Goal: Check status: Check status

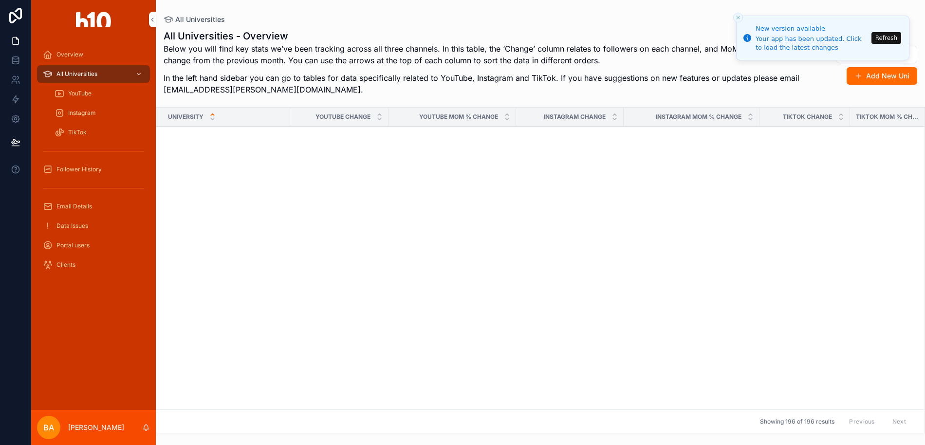
scroll to position [2944, 0]
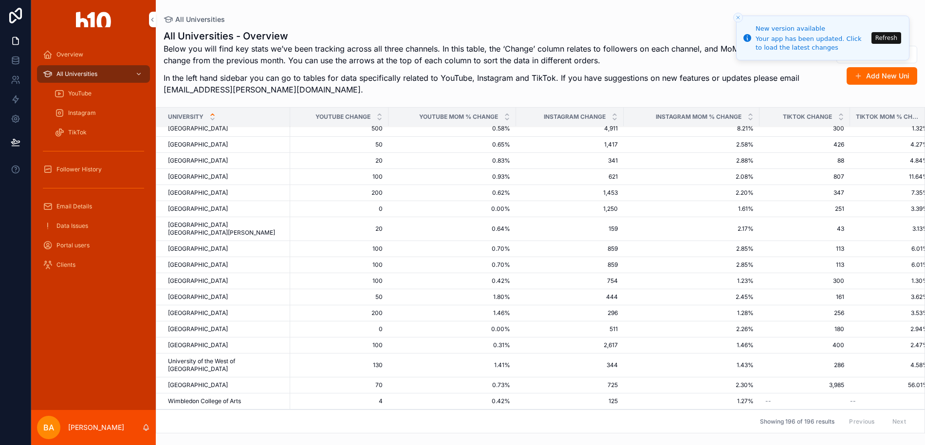
click at [214, 162] on span "[GEOGRAPHIC_DATA]" at bounding box center [198, 161] width 60 height 8
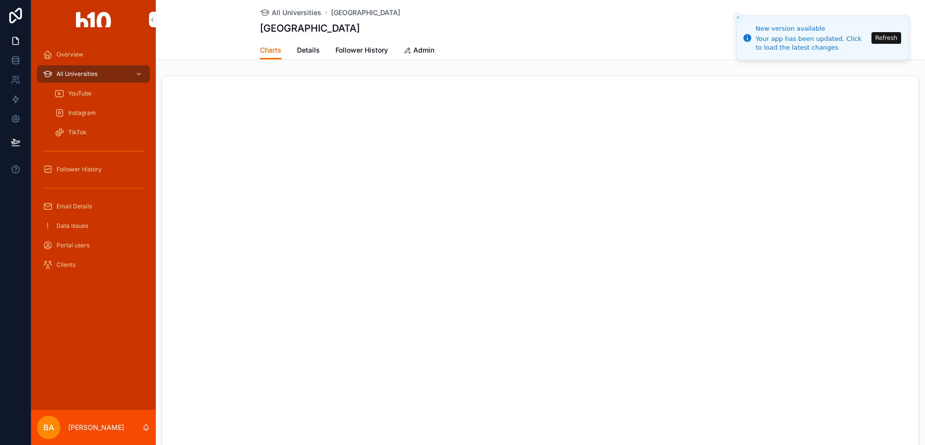
click at [420, 48] on span "Admin" at bounding box center [423, 50] width 21 height 10
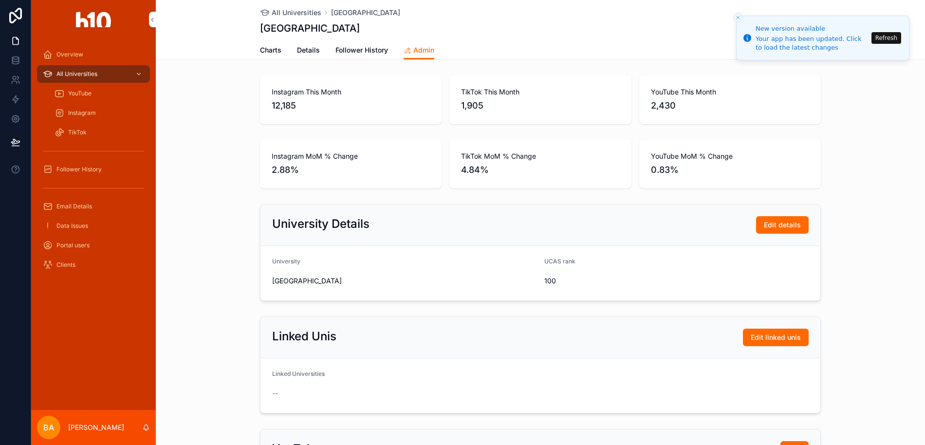
click at [881, 37] on button "Refresh" at bounding box center [887, 38] width 30 height 12
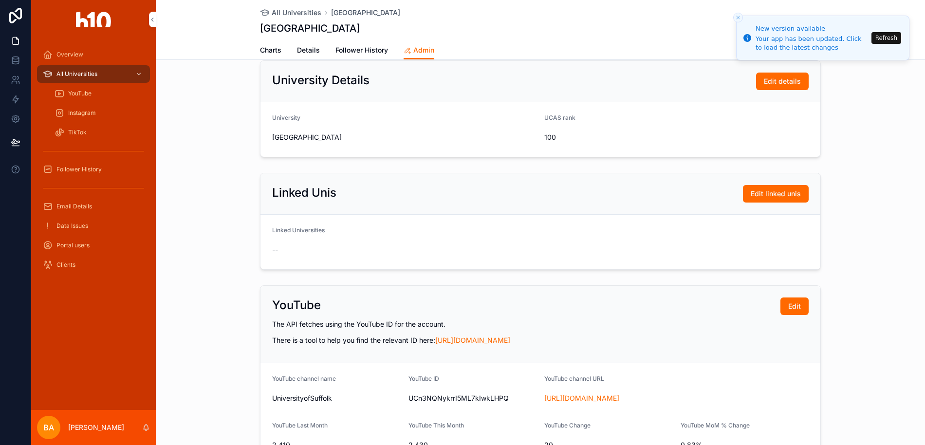
scroll to position [126, 0]
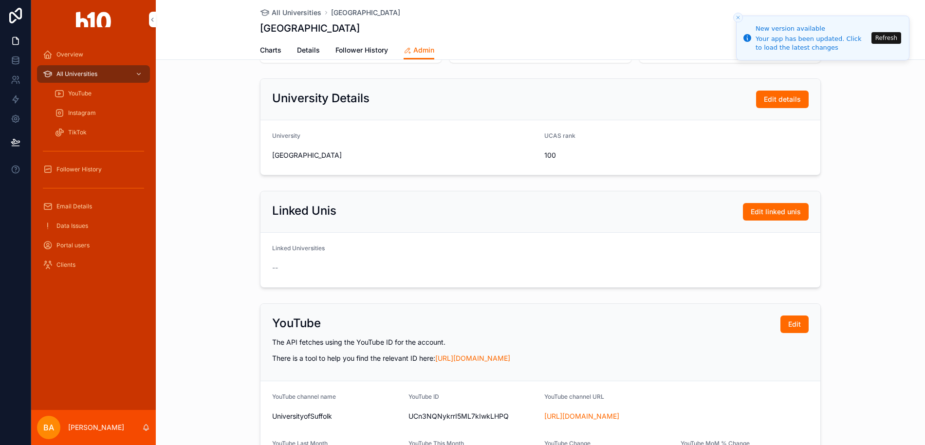
click at [779, 103] on span "Edit details" at bounding box center [782, 99] width 37 height 10
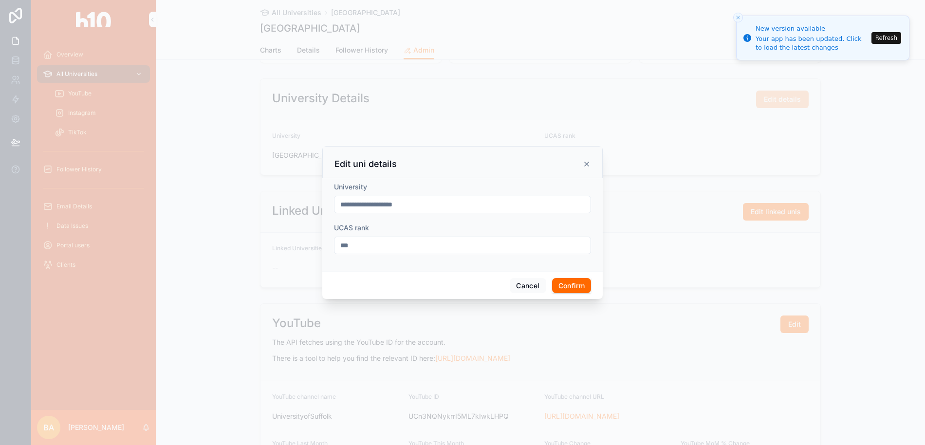
click at [587, 166] on icon at bounding box center [587, 164] width 8 height 8
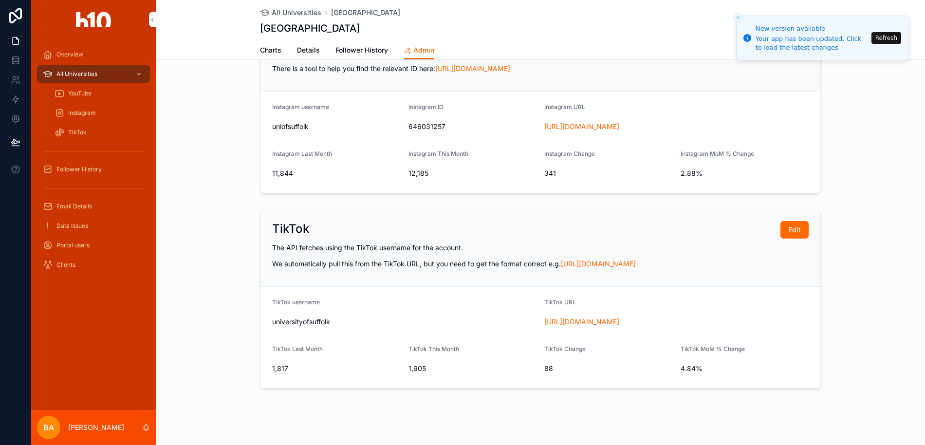
scroll to position [620, 0]
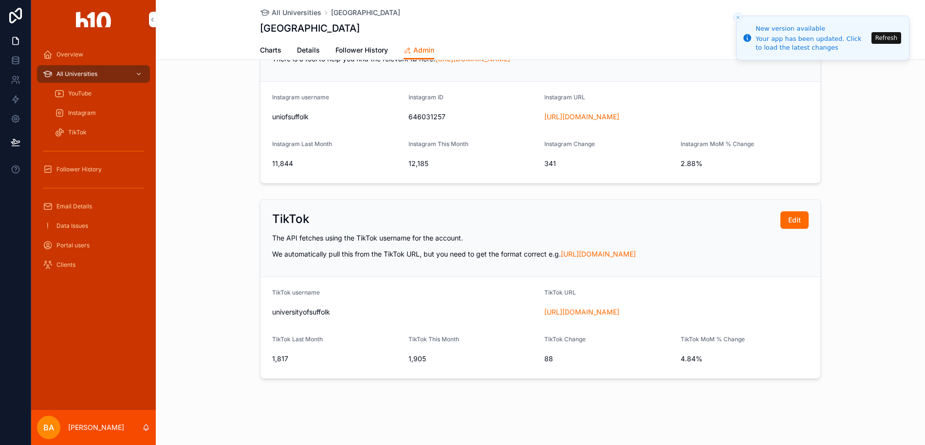
click at [793, 227] on button "Edit" at bounding box center [795, 220] width 28 height 18
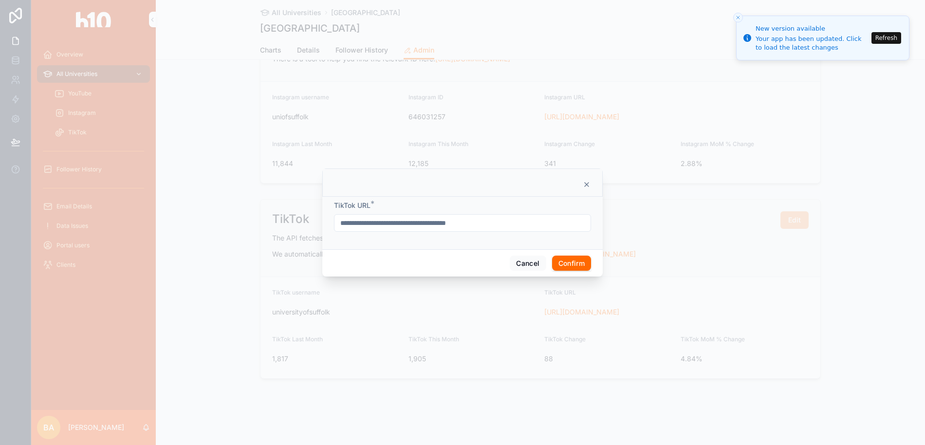
click at [613, 245] on div at bounding box center [462, 222] width 925 height 445
click at [588, 183] on icon at bounding box center [587, 185] width 8 height 8
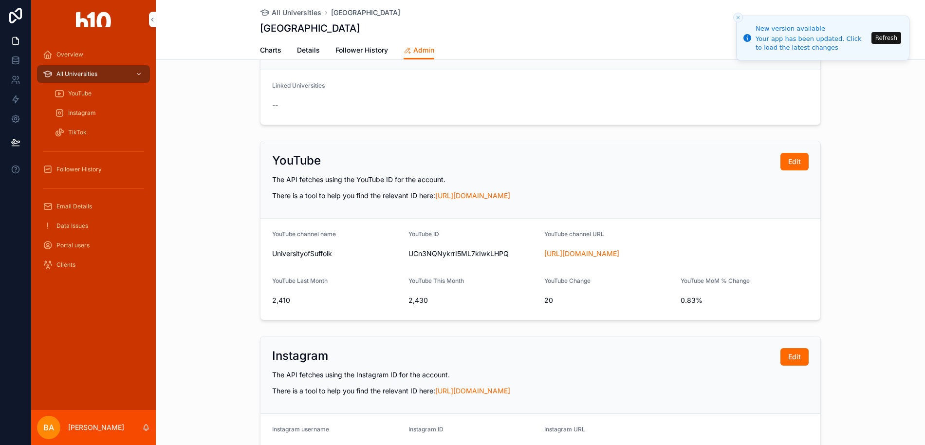
scroll to position [262, 0]
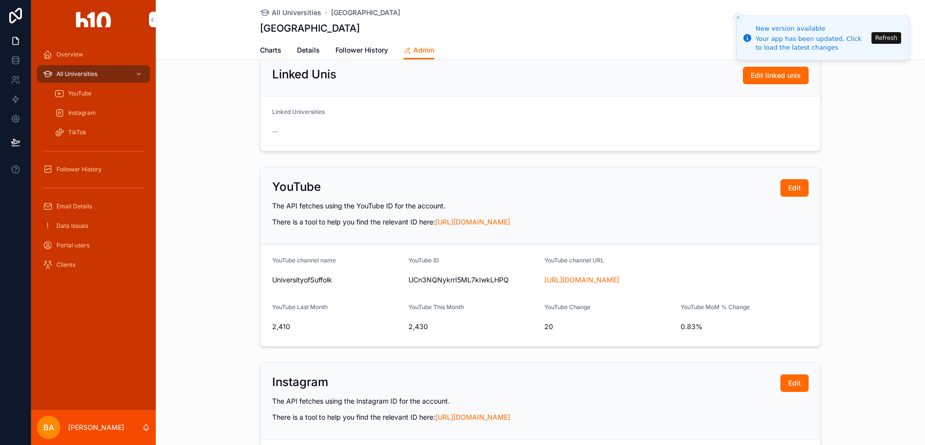
click at [342, 53] on span "Follower History" at bounding box center [362, 50] width 53 height 10
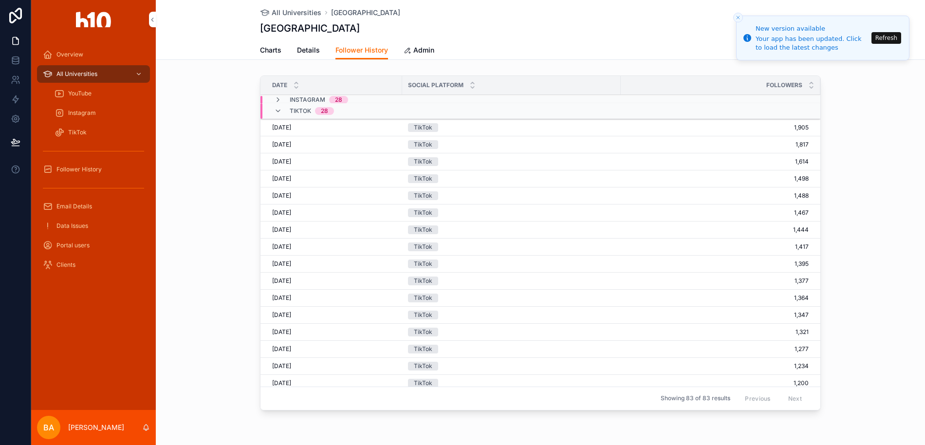
click at [390, 128] on div "2025-10-01 2025-10-01" at bounding box center [334, 128] width 124 height 8
